Goal: Check status: Check status

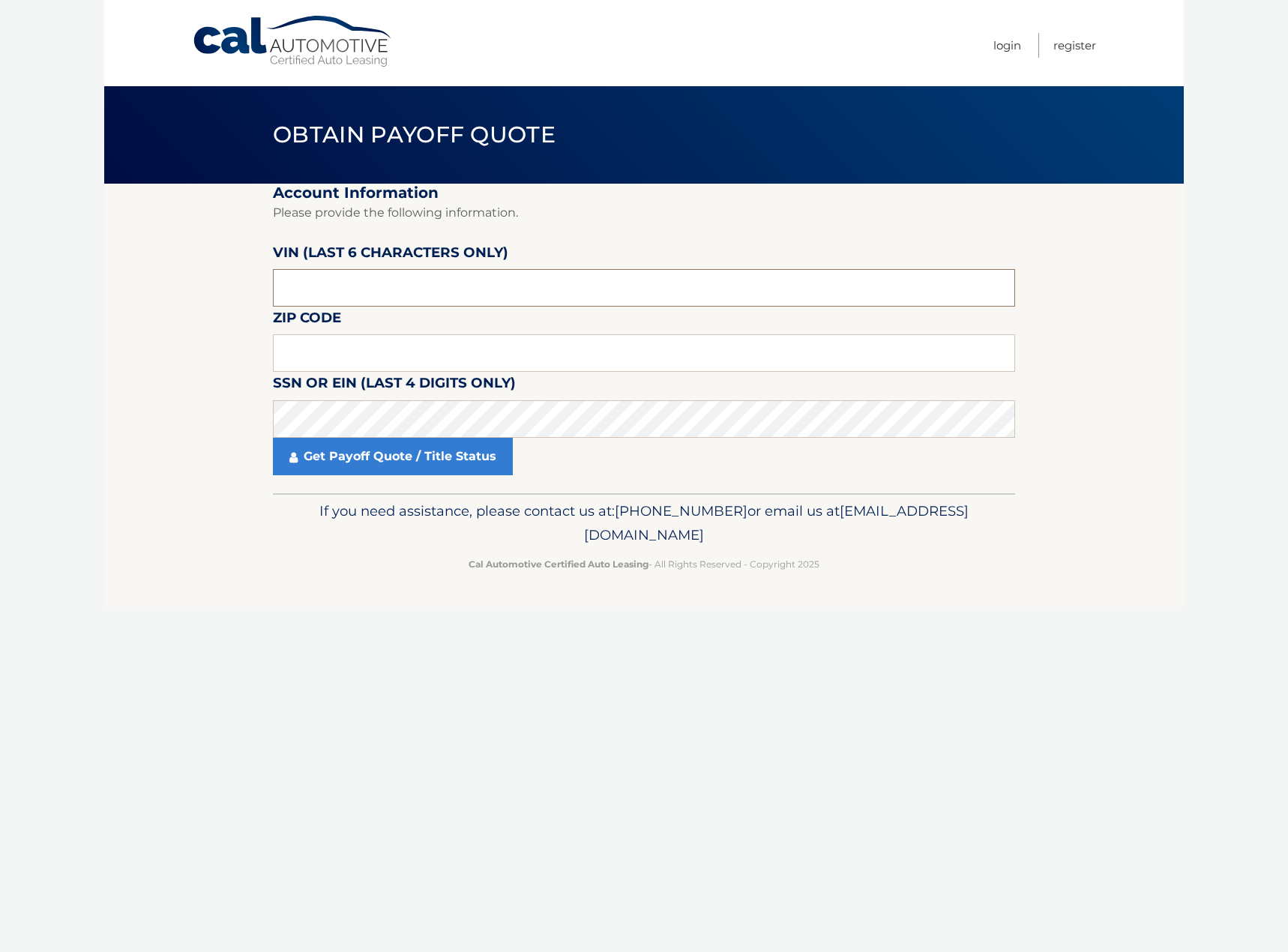
click at [437, 299] on input "text" at bounding box center [644, 288] width 743 height 37
type input "842811"
click at [385, 367] on input "text" at bounding box center [644, 353] width 743 height 37
click at [305, 344] on input "text" at bounding box center [644, 353] width 743 height 37
type input "33467"
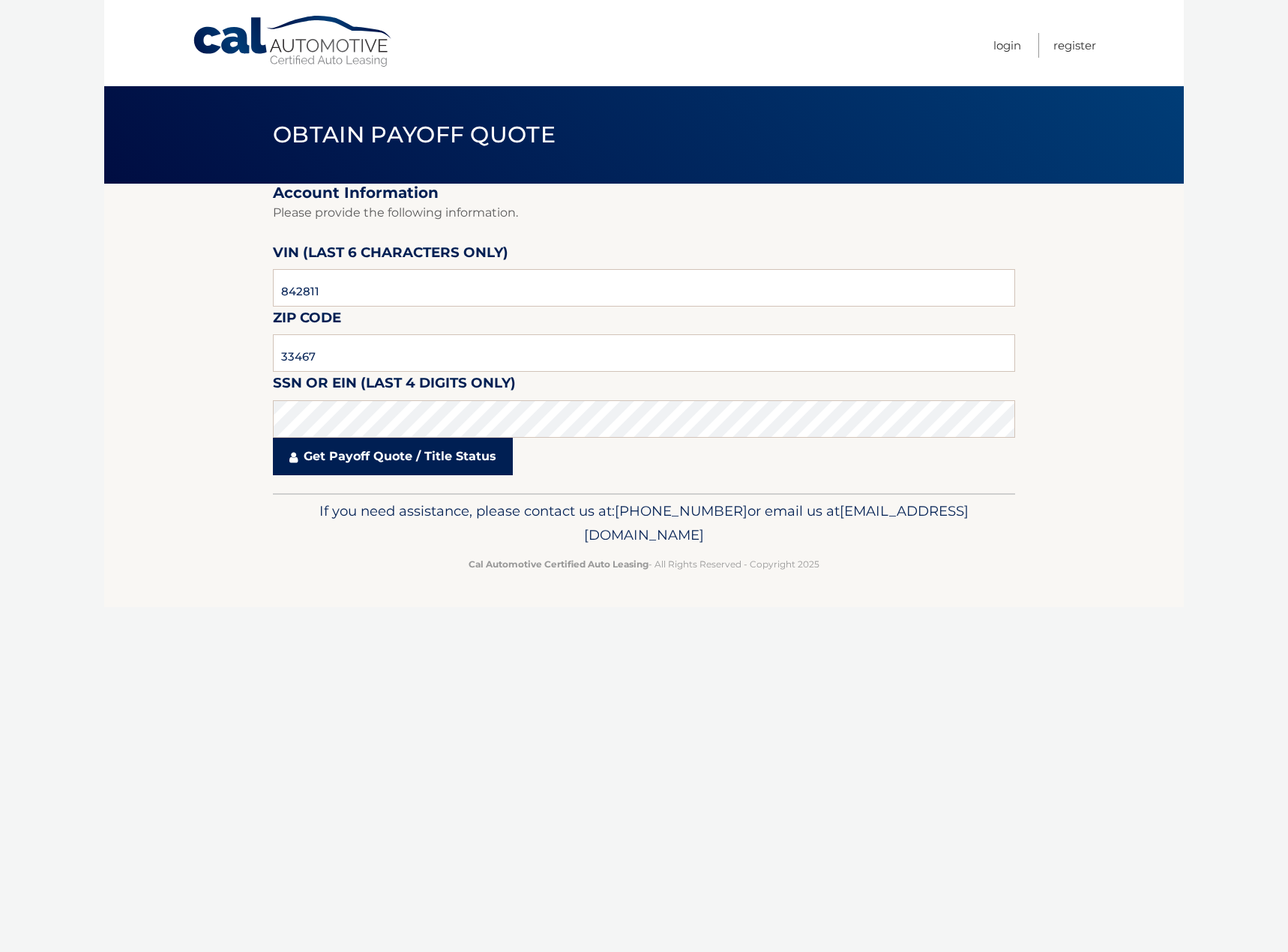
click at [338, 449] on link "Get Payoff Quote / Title Status" at bounding box center [393, 456] width 240 height 37
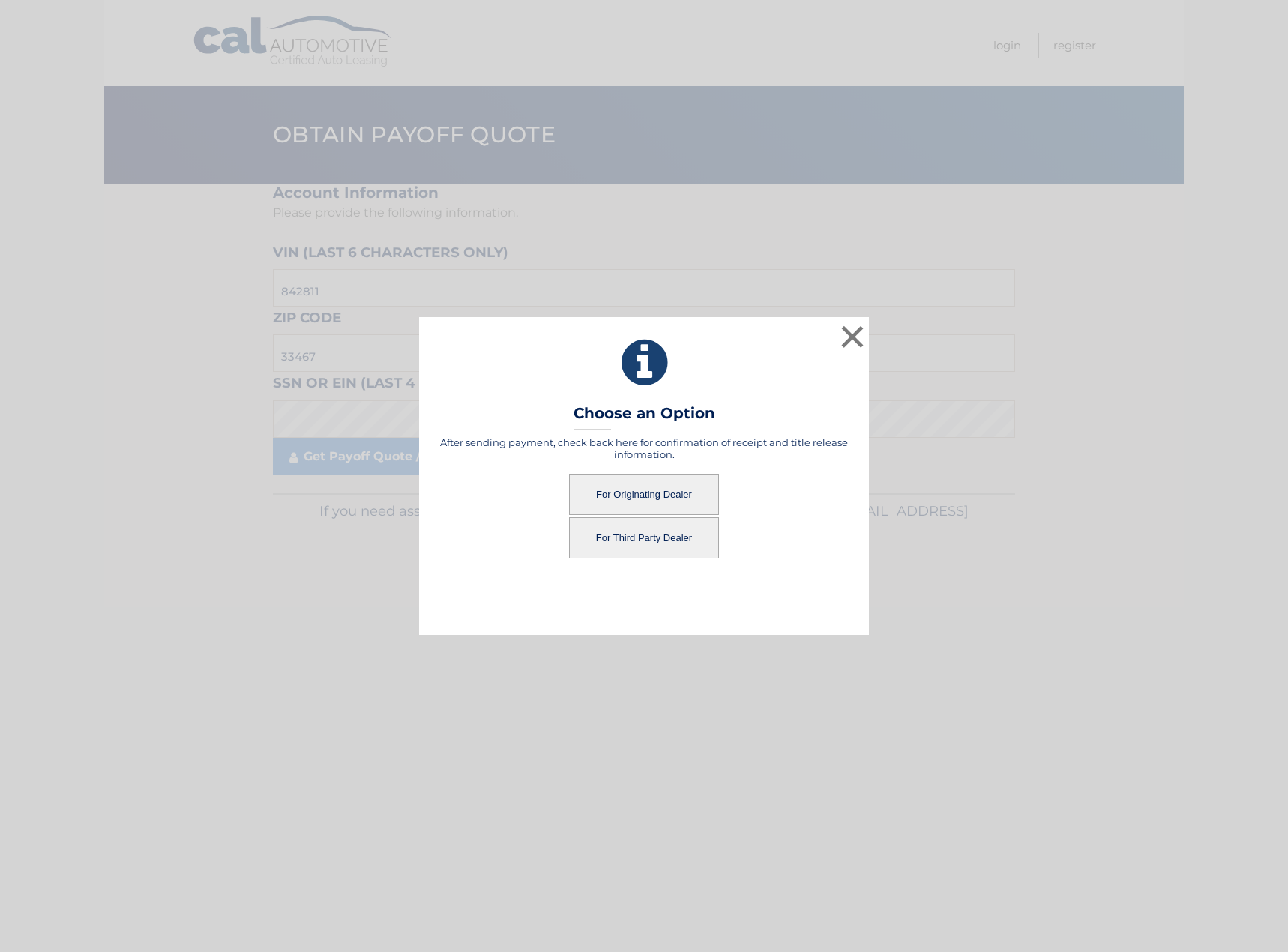
click at [663, 491] on button "For Originating Dealer" at bounding box center [643, 495] width 150 height 41
click at [662, 495] on button "For Originating Dealer" at bounding box center [643, 495] width 150 height 41
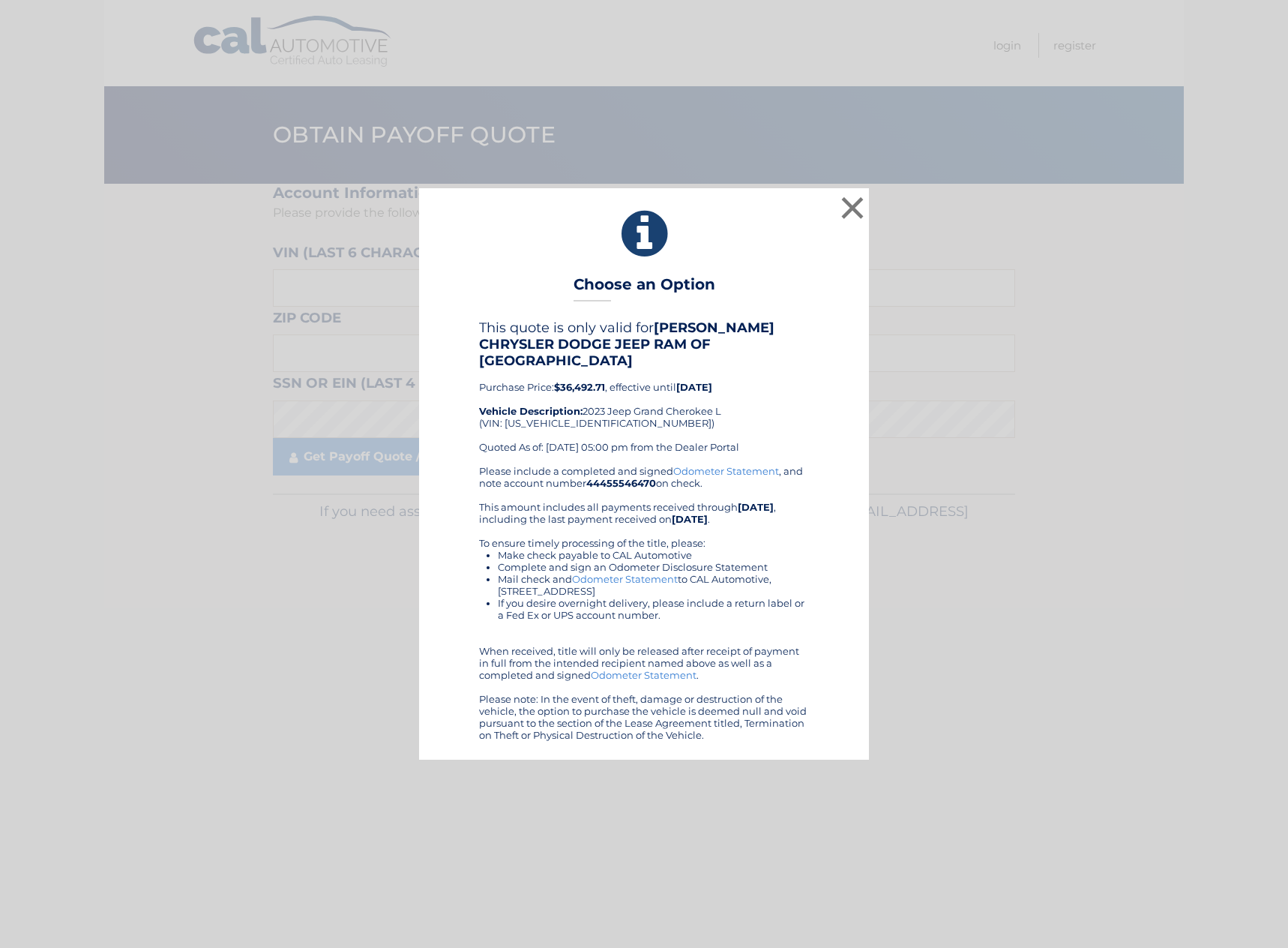
click at [1039, 260] on div "× Choose an Option This quote is only valid for [PERSON_NAME] CHRYSLER DODGE JE…" at bounding box center [643, 473] width 1276 height 572
